Goal: Complete application form

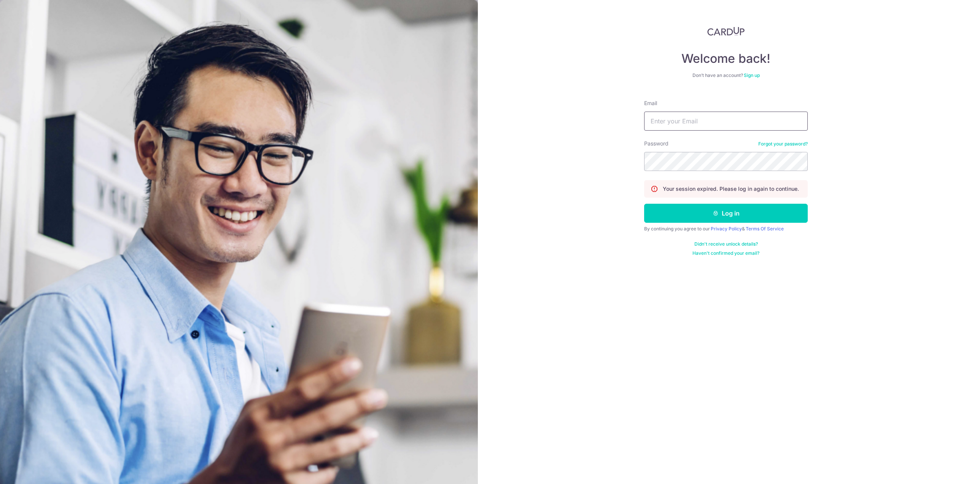
click at [671, 129] on input "Email" at bounding box center [726, 120] width 164 height 19
type input "jimmy.han2008@gmail.com"
click at [644, 204] on button "Log in" at bounding box center [726, 213] width 164 height 19
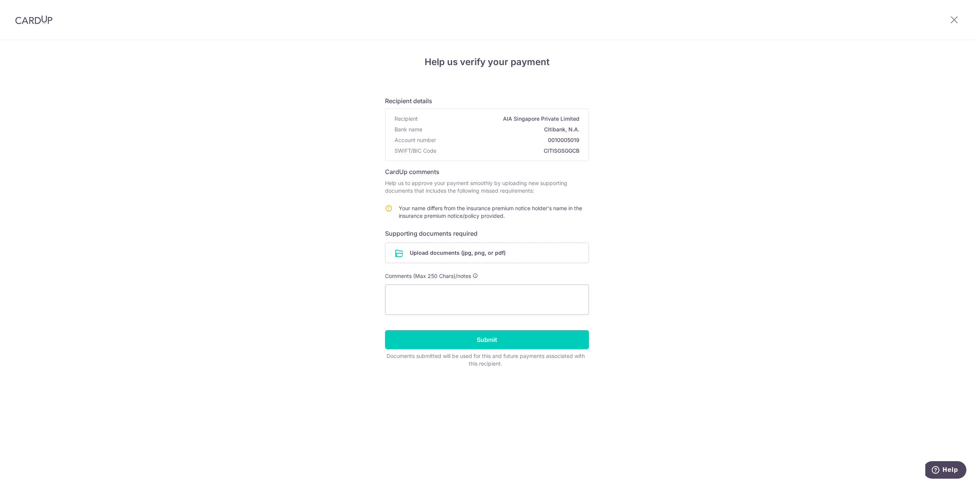
click at [483, 269] on form "Recipient details Recipient AIA Singapore Private Limited Bank name Citibank, N…" at bounding box center [487, 228] width 204 height 277
click at [480, 258] on input "file" at bounding box center [486, 253] width 203 height 20
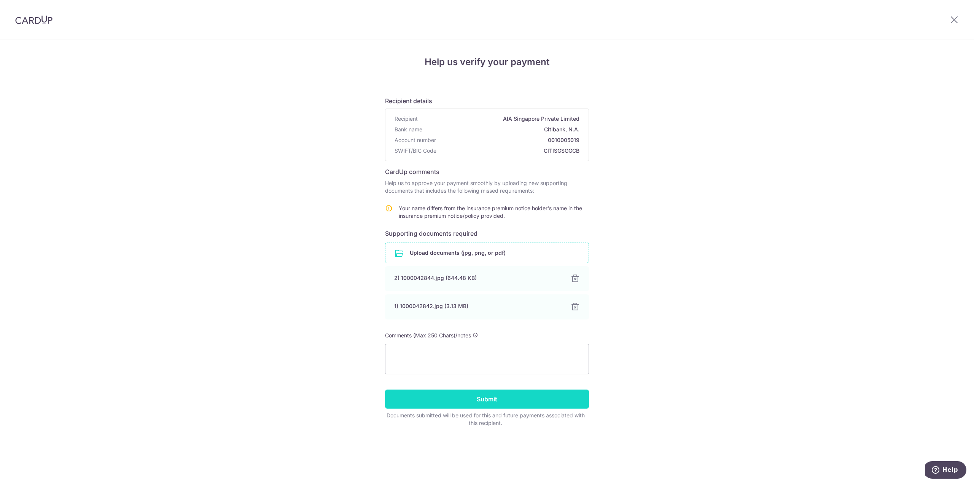
click at [551, 398] on input "Submit" at bounding box center [487, 398] width 204 height 19
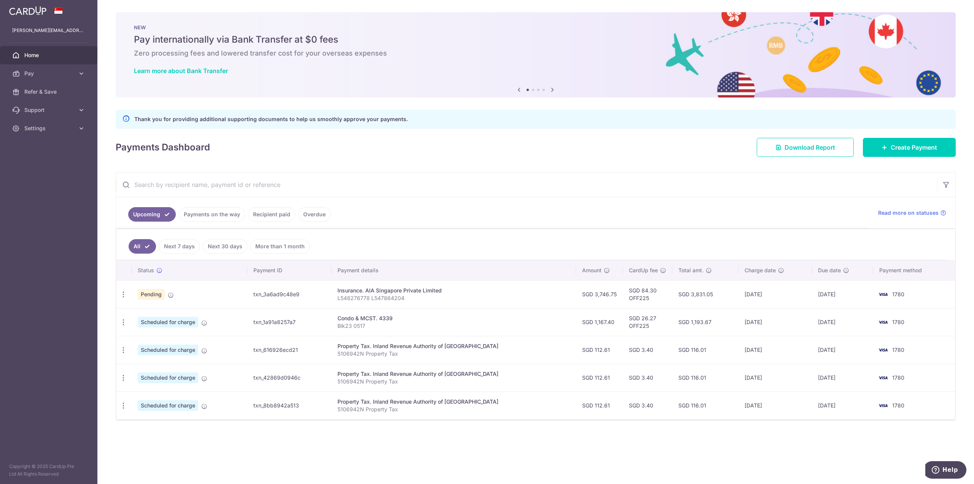
click at [626, 126] on div "Thank you for providing additional supporting documents to help us smoothly app…" at bounding box center [536, 119] width 840 height 19
